Goal: Task Accomplishment & Management: Manage account settings

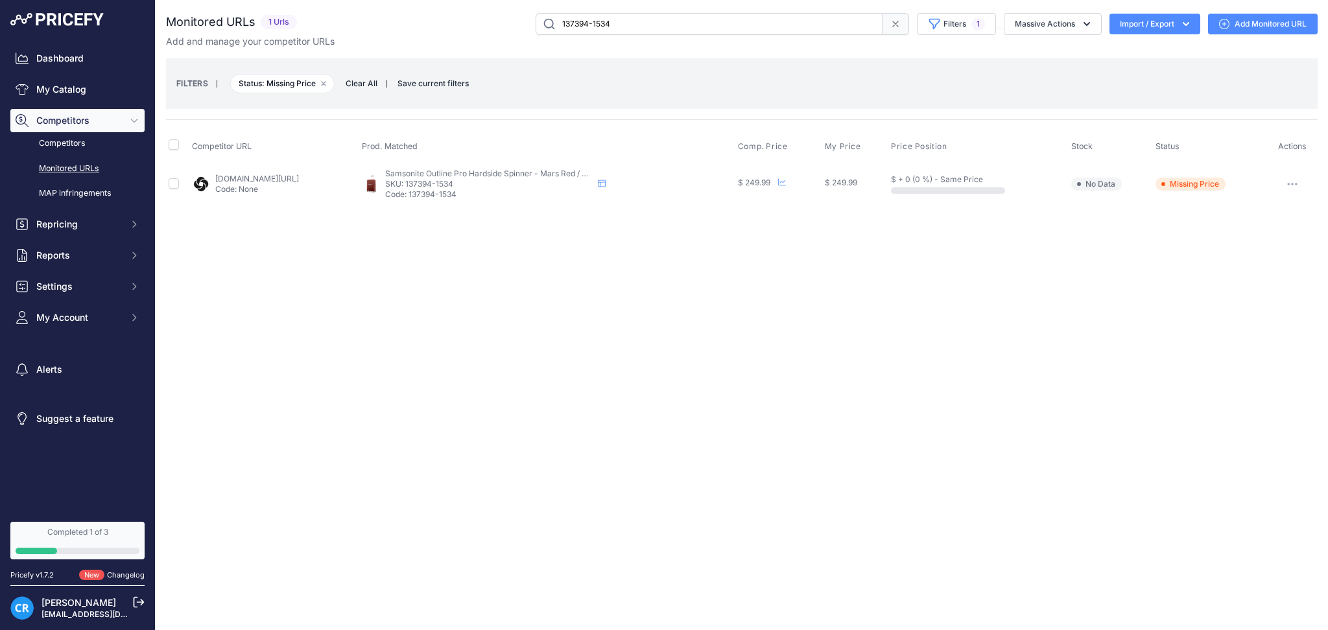
click at [884, 29] on span at bounding box center [896, 24] width 27 height 22
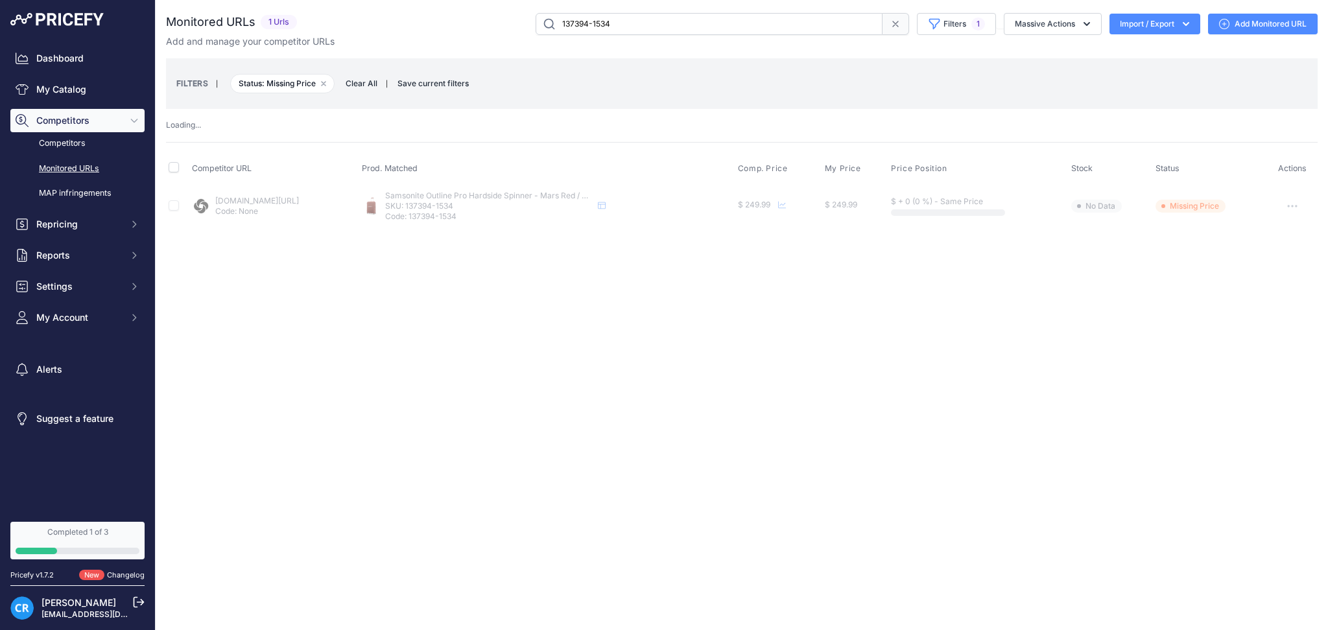
drag, startPoint x: 672, startPoint y: 20, endPoint x: 438, endPoint y: 32, distance: 233.7
click at [447, 32] on div "137394-1534 Filters 1 Saved Filters Set None Competitors Cheaper Than Me Compet…" at bounding box center [810, 24] width 1016 height 22
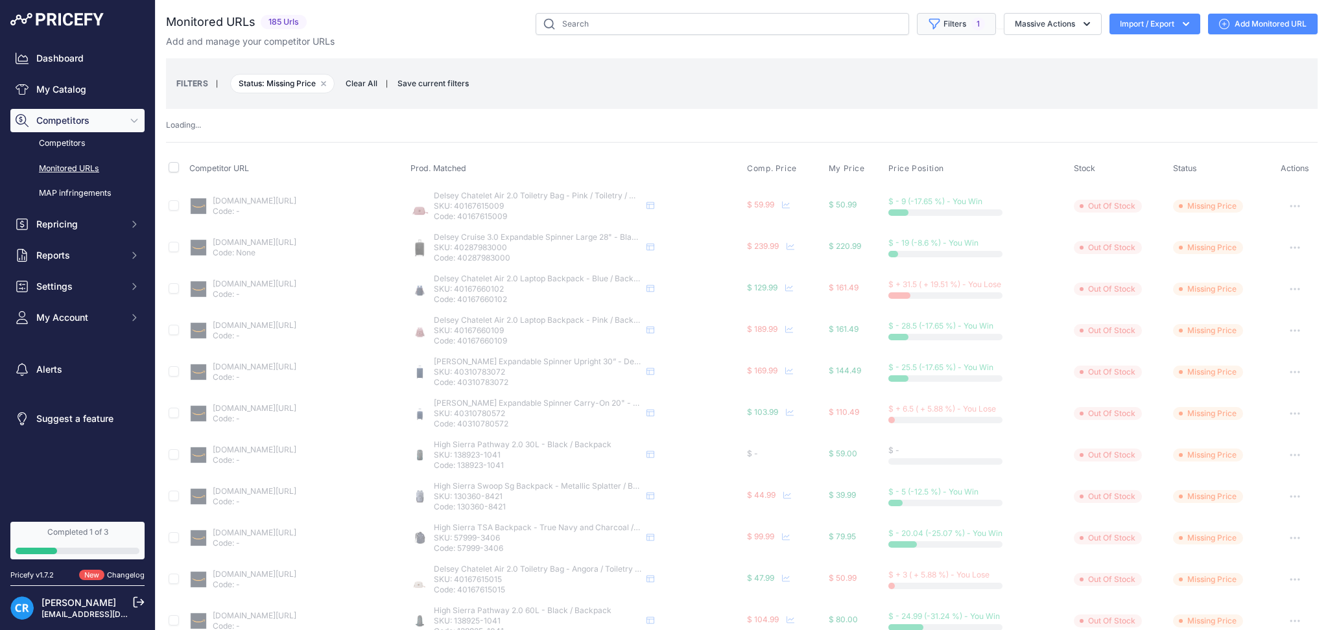
click at [972, 24] on button "Filters 1" at bounding box center [956, 24] width 79 height 22
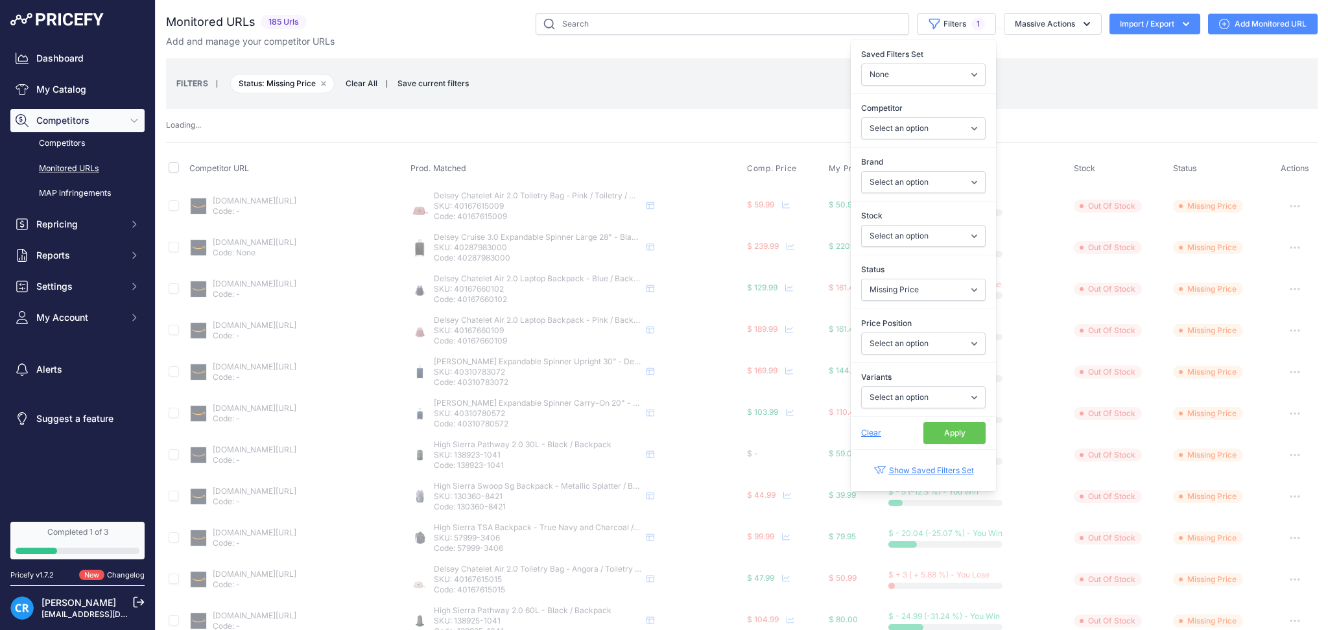
click at [892, 310] on div "Price Position Select an option I am lower Same price I am higher" at bounding box center [923, 336] width 145 height 54
click at [894, 292] on select "Select an option Enabled Disabled In progress Scraping Failed Not Found Missing…" at bounding box center [923, 290] width 125 height 22
select select "2"
click at [861, 279] on select "Select an option Enabled Disabled In progress Scraping Failed Not Found Missing…" at bounding box center [923, 290] width 125 height 22
select select "5"
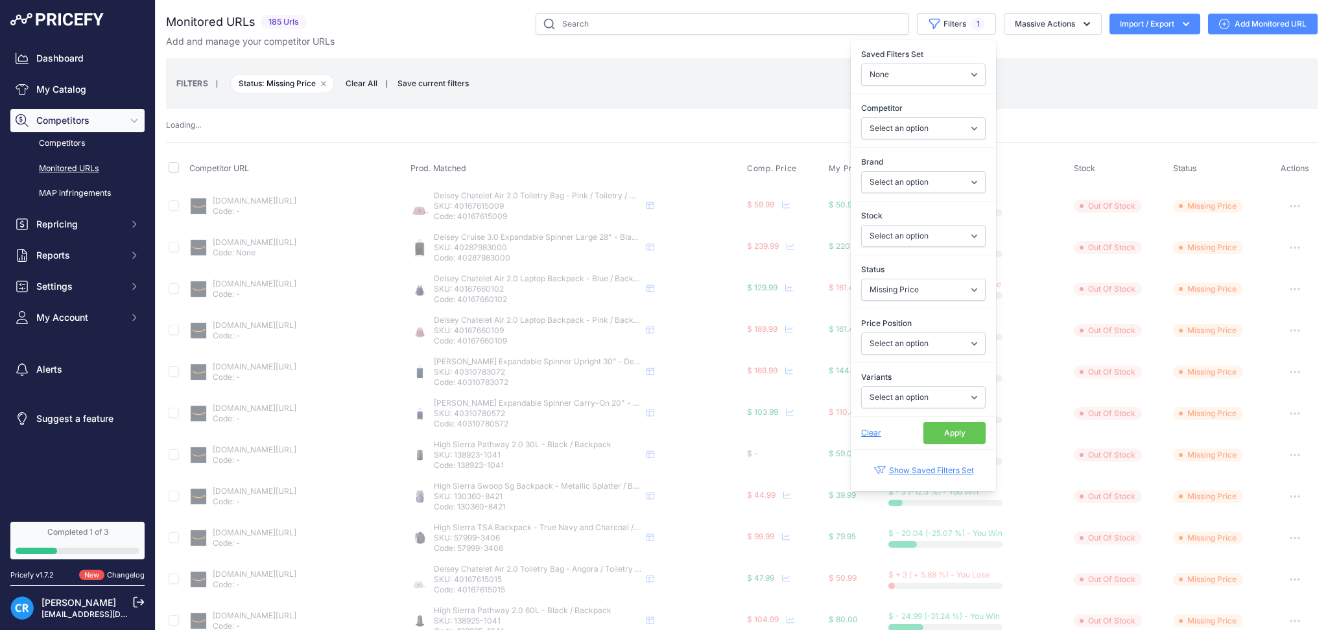
click at [945, 440] on button "Apply" at bounding box center [954, 433] width 62 height 22
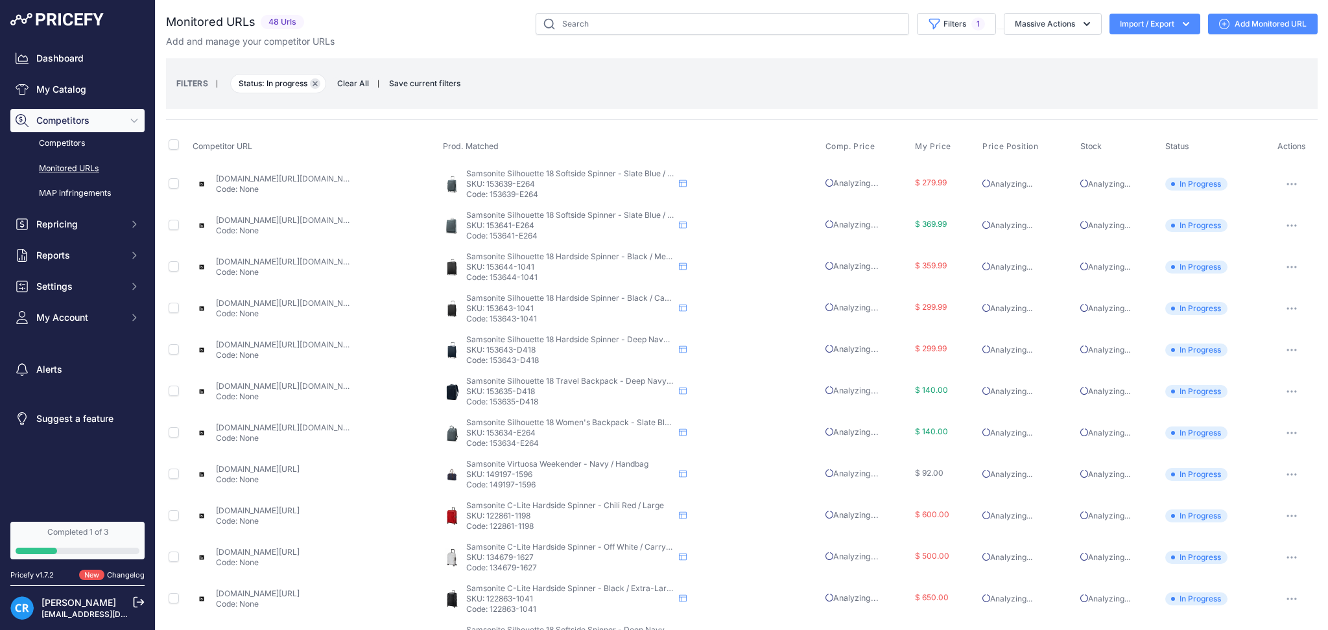
click at [314, 81] on icon "button" at bounding box center [315, 83] width 5 height 5
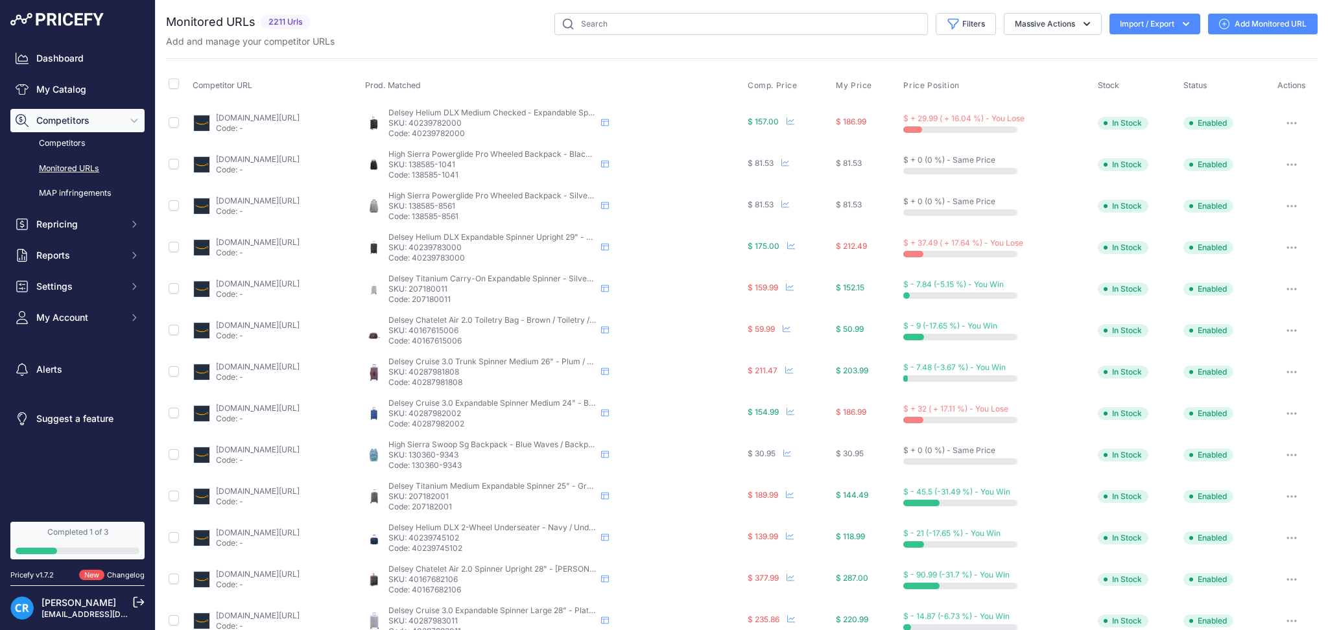
click at [77, 167] on link "Monitored URLs" at bounding box center [77, 169] width 134 height 23
click at [639, 31] on input "text" at bounding box center [741, 24] width 374 height 22
click at [111, 91] on link "My Catalog" at bounding box center [77, 89] width 134 height 23
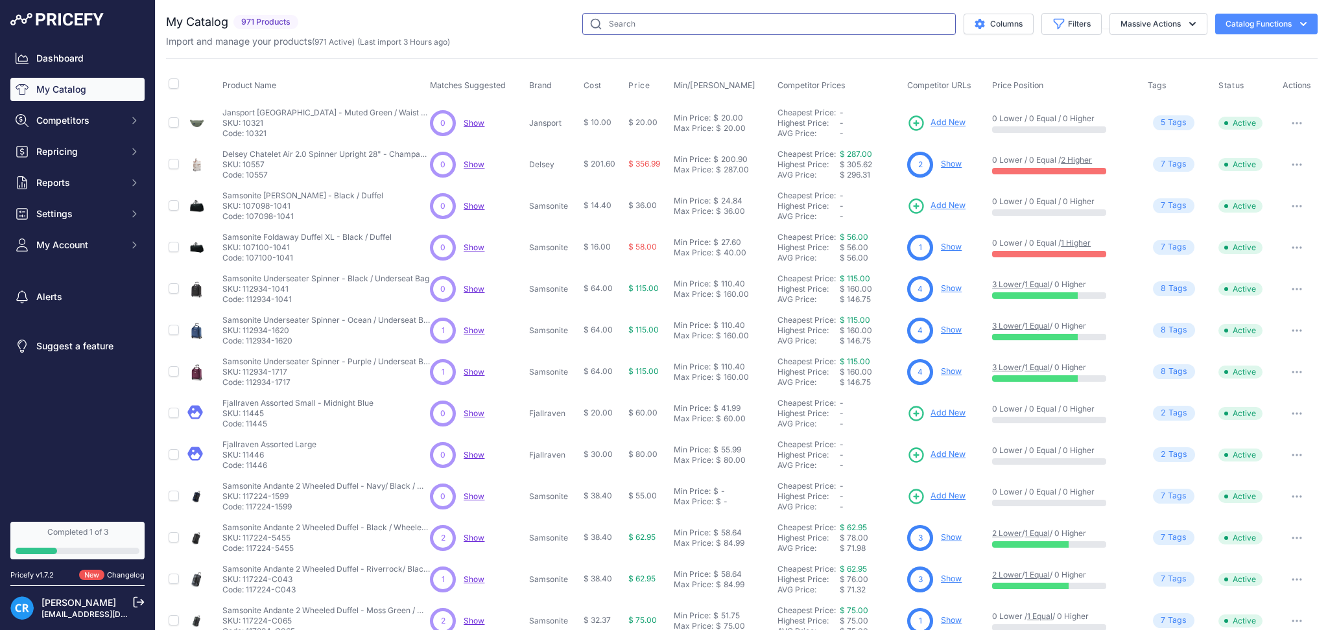
click at [690, 25] on input "text" at bounding box center [769, 24] width 374 height 22
paste input "40167681015"
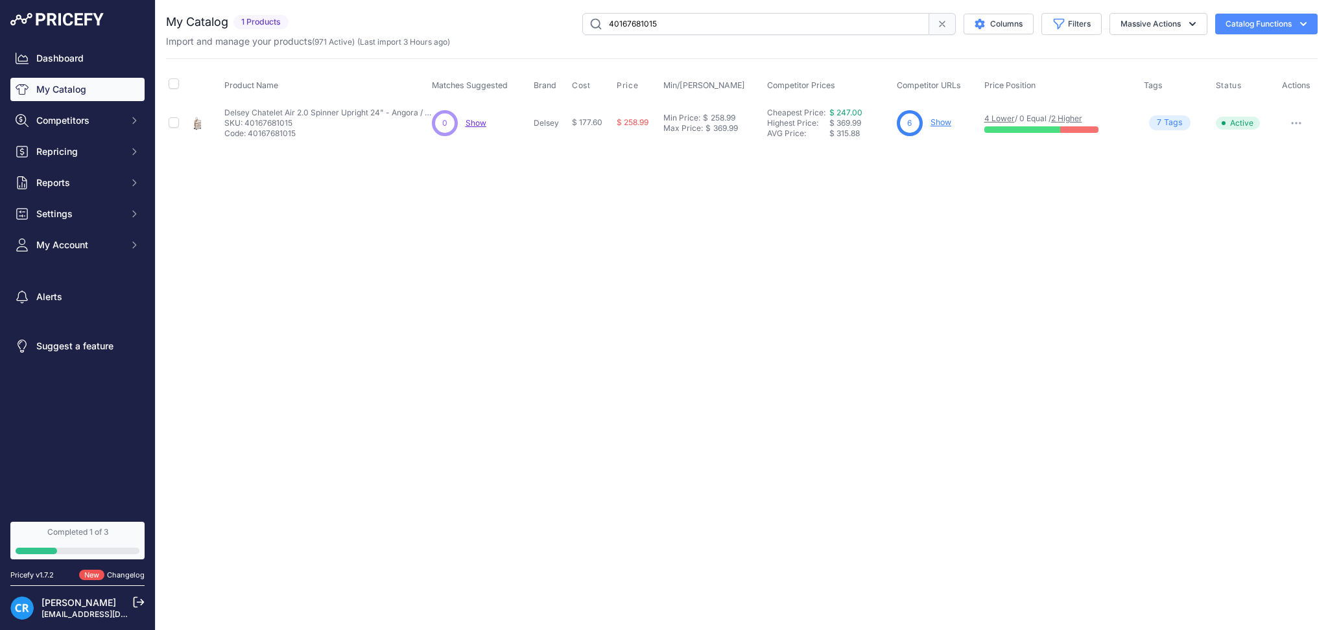
drag, startPoint x: 677, startPoint y: 25, endPoint x: 464, endPoint y: 25, distance: 212.7
click at [469, 27] on div "40167681015 Columns Filters Status All Status Only Enabled Only Disabled" at bounding box center [806, 24] width 1024 height 22
paste input "'401676821"
type input "40167682115"
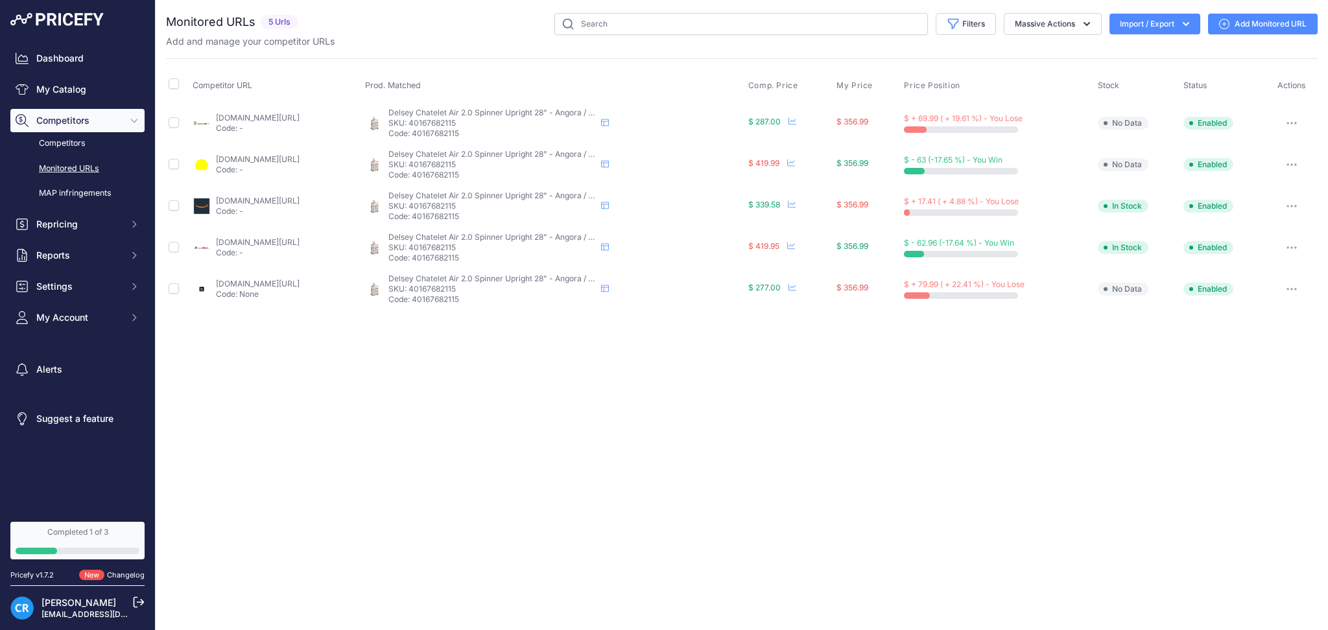
click at [69, 167] on link "Monitored URLs" at bounding box center [77, 169] width 134 height 23
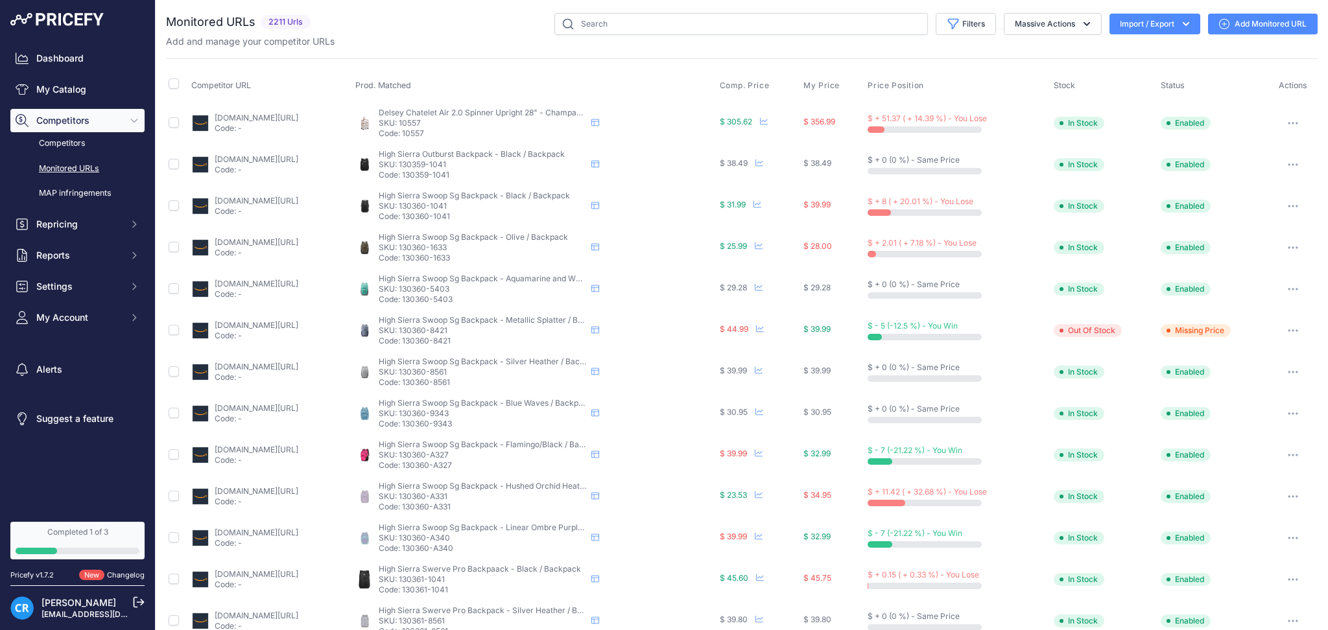
click at [1110, 25] on button "Import / Export" at bounding box center [1155, 24] width 91 height 21
click at [1131, 77] on div "Export" at bounding box center [1154, 74] width 104 height 23
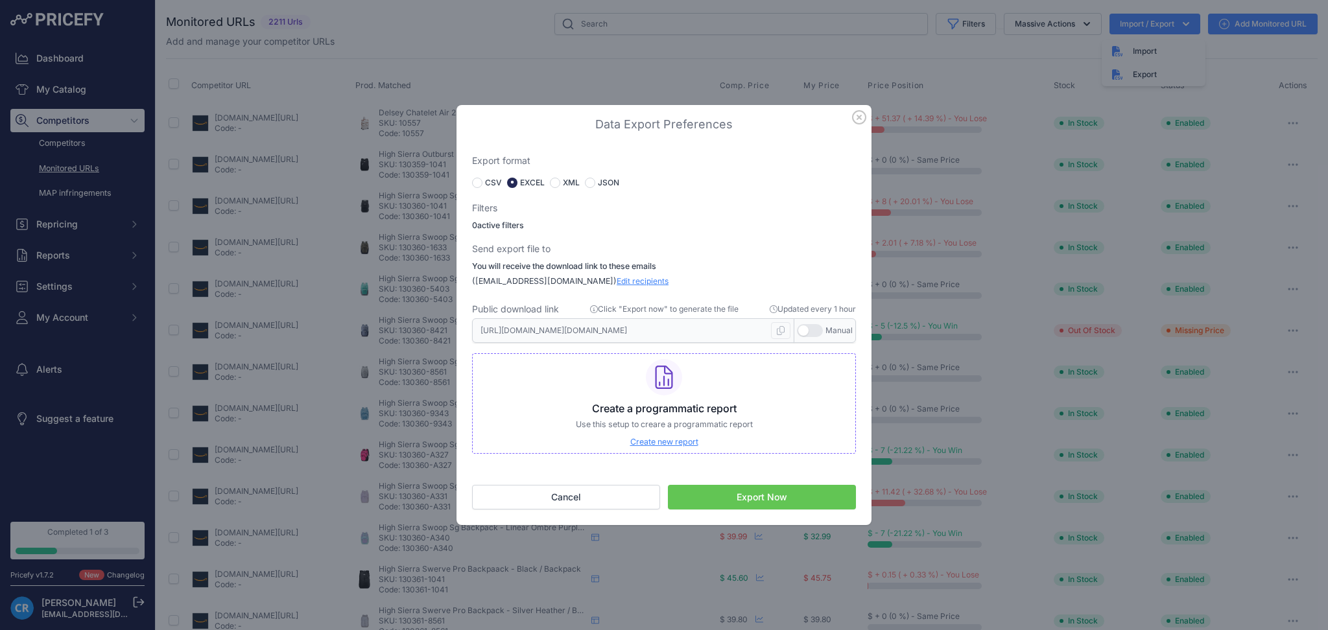
click at [717, 497] on button "Export Now" at bounding box center [762, 497] width 188 height 25
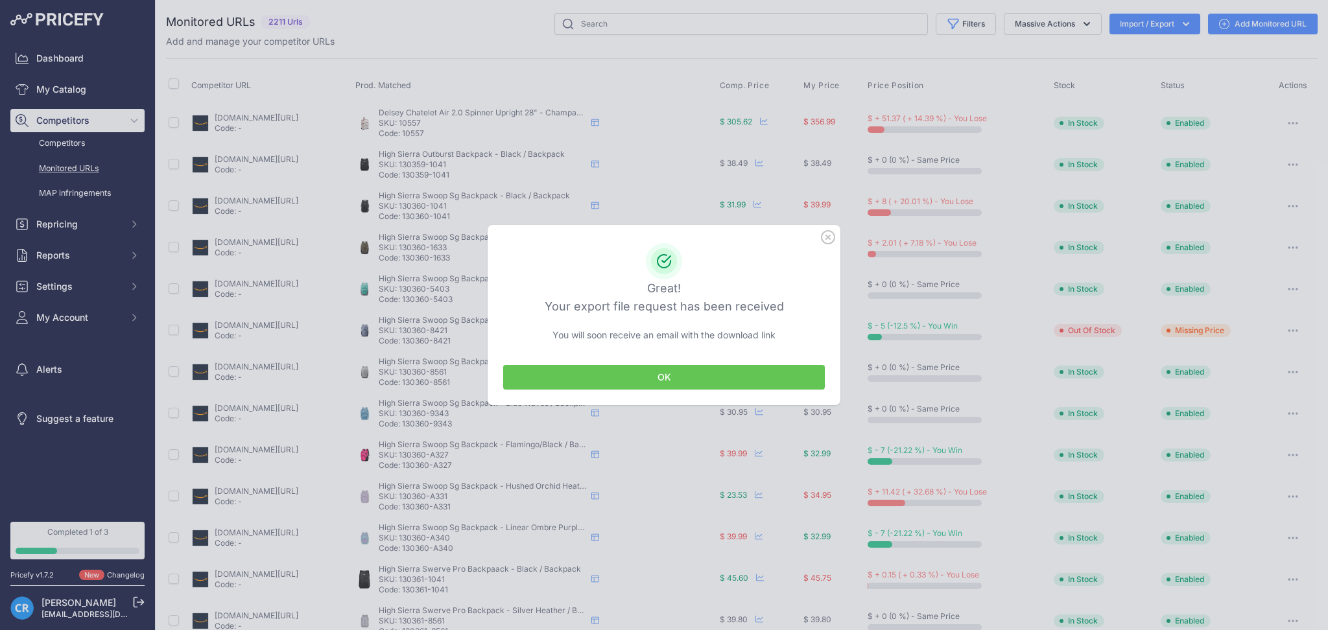
click at [728, 367] on button "OK" at bounding box center [664, 377] width 322 height 25
